Goal: Transaction & Acquisition: Purchase product/service

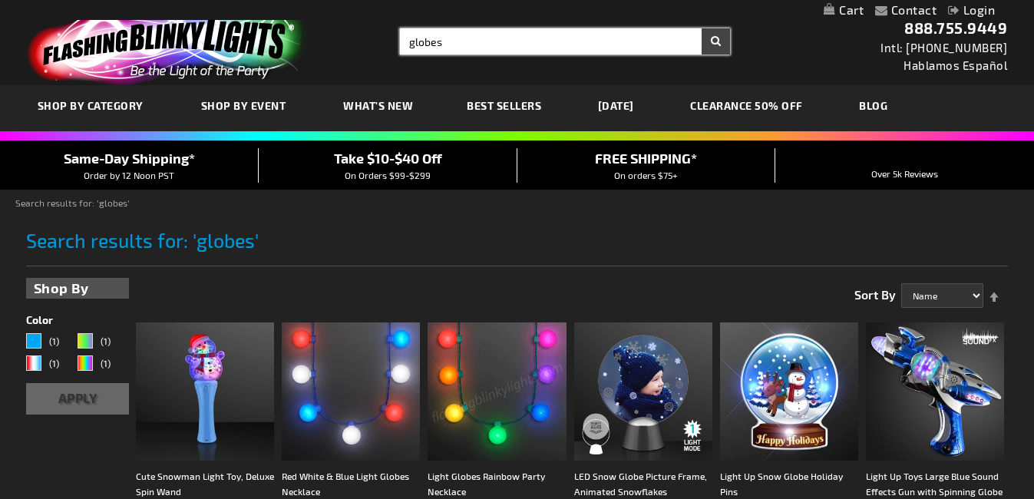
click at [470, 43] on input "globes" at bounding box center [565, 41] width 331 height 26
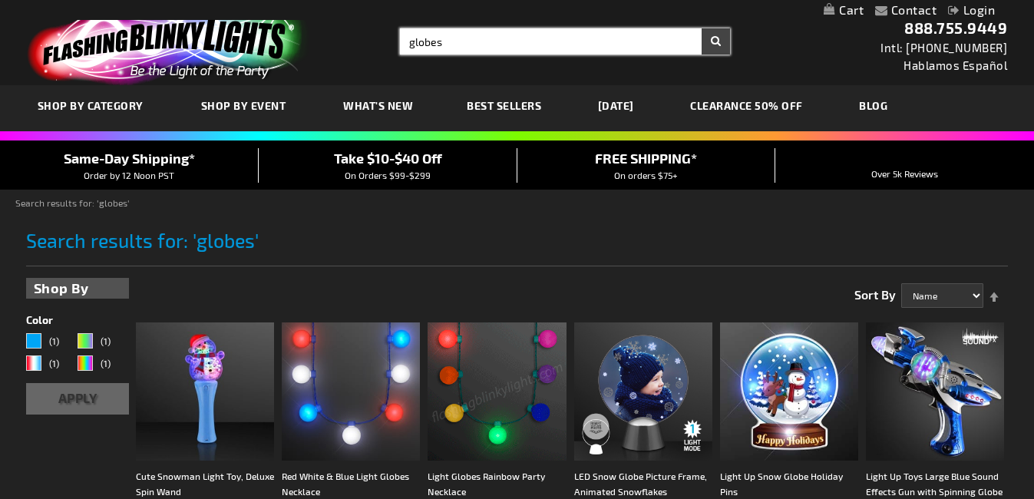
type input "globes"
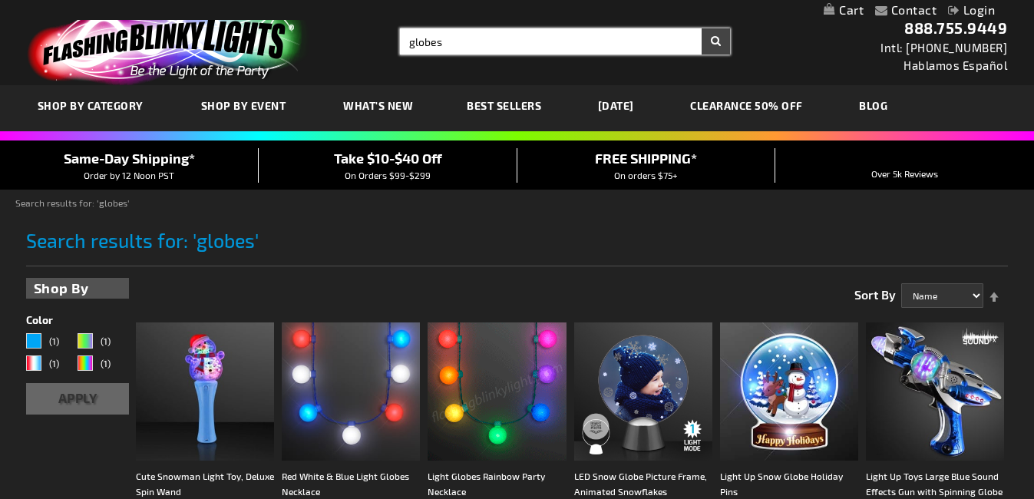
click at [470, 42] on input "globes" at bounding box center [565, 41] width 331 height 26
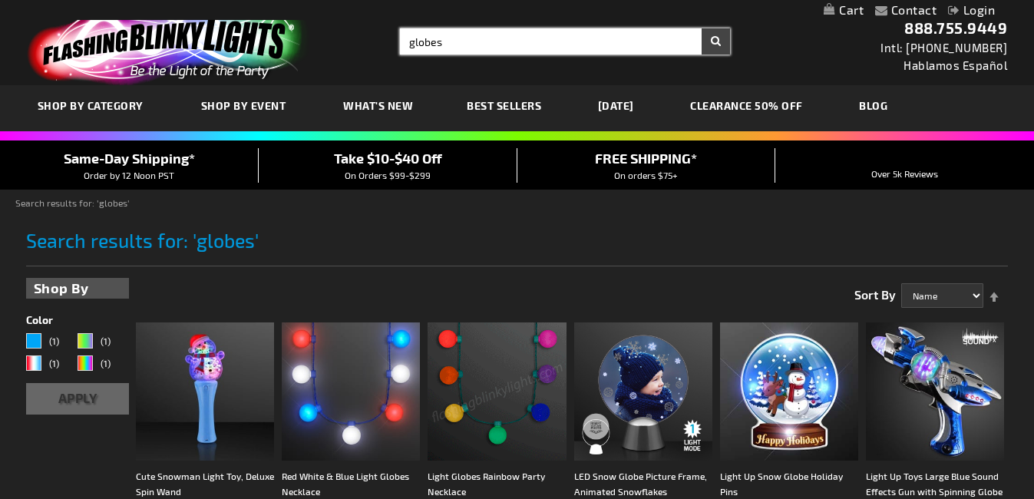
click at [470, 42] on input "globes" at bounding box center [565, 41] width 331 height 26
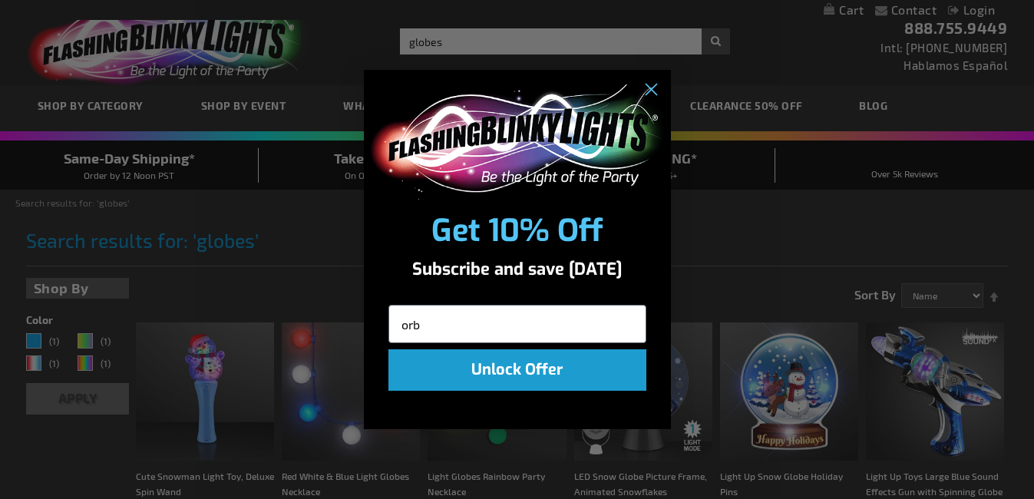
type input "orb"
click input "Submit" at bounding box center [0, 0] width 0 height 0
click at [649, 95] on circle "Close dialog" at bounding box center [649, 89] width 25 height 25
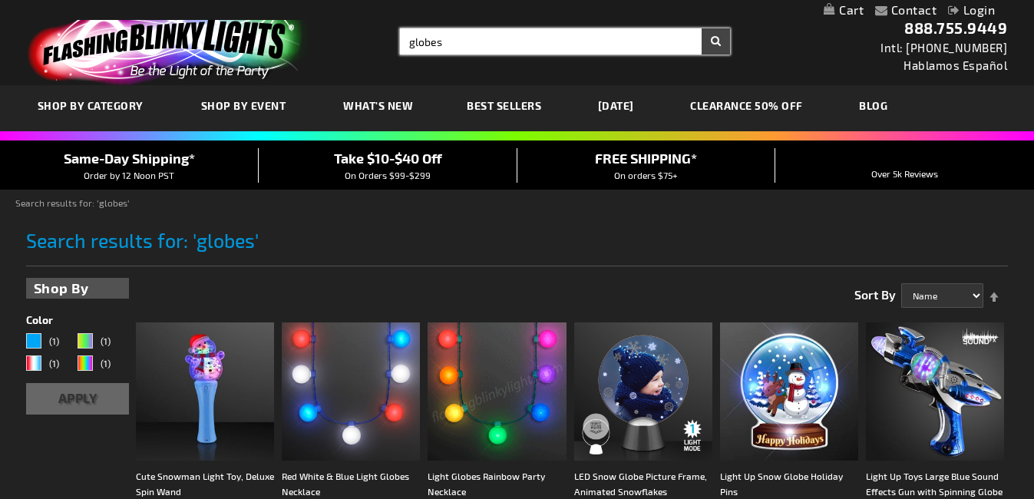
drag, startPoint x: 448, startPoint y: 41, endPoint x: 345, endPoint y: 41, distance: 102.9
click at [346, 41] on div "Toggle Nav Search Search globes × Search 888.755.9449 Intl: 818-753-8303 Hablam…" at bounding box center [517, 42] width 1034 height 85
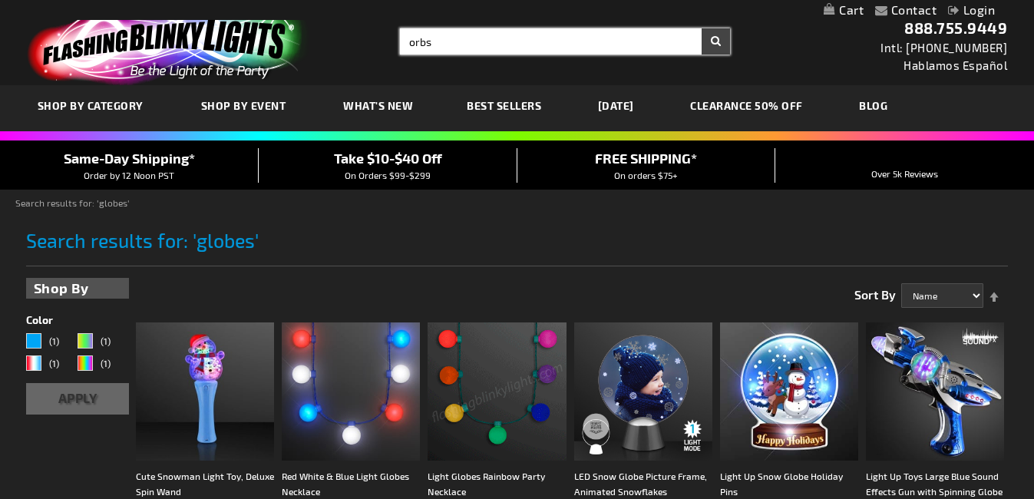
type input "orbs"
click at [702, 28] on button "Search" at bounding box center [716, 41] width 28 height 26
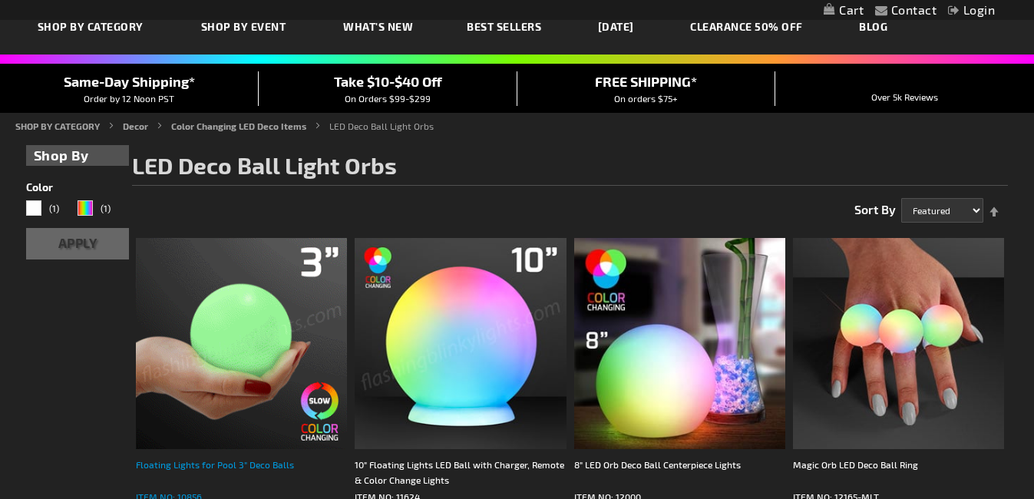
scroll to position [156, 0]
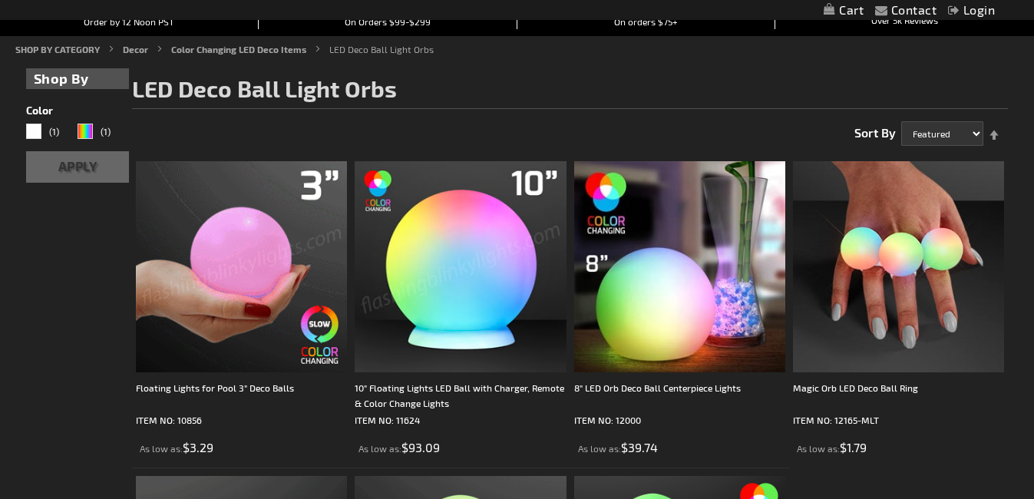
click at [243, 286] on img at bounding box center [241, 266] width 211 height 211
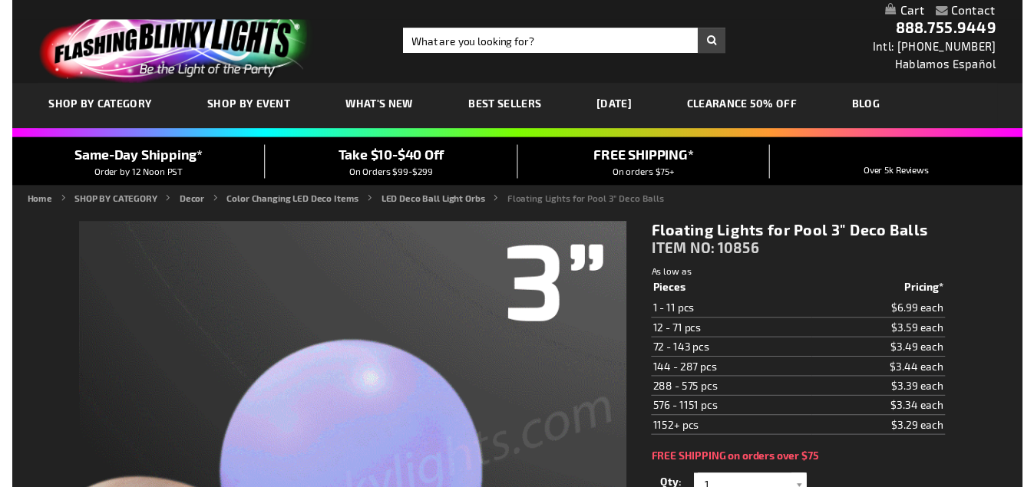
scroll to position [77, 0]
